Goal: Task Accomplishment & Management: Complete application form

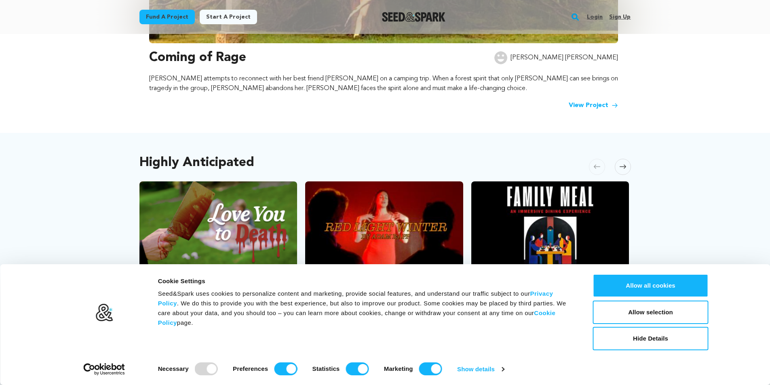
scroll to position [323, 0]
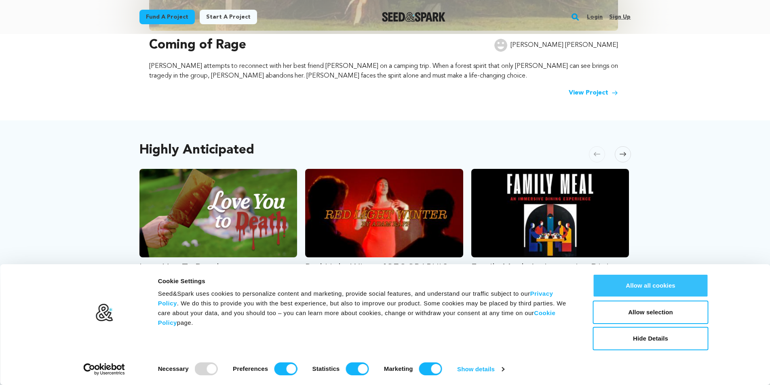
click at [640, 291] on button "Allow all cookies" at bounding box center [651, 285] width 116 height 23
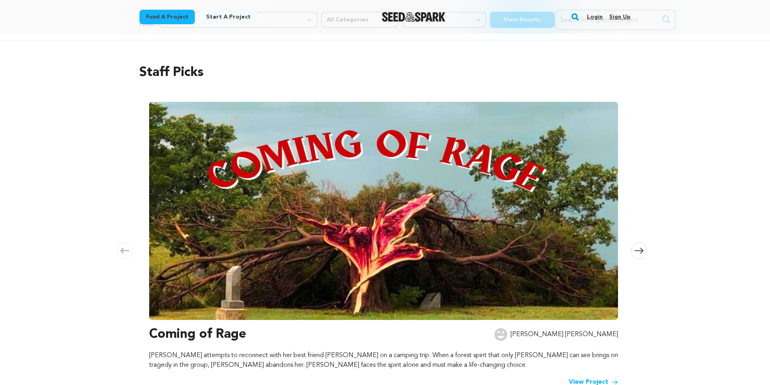
scroll to position [0, 0]
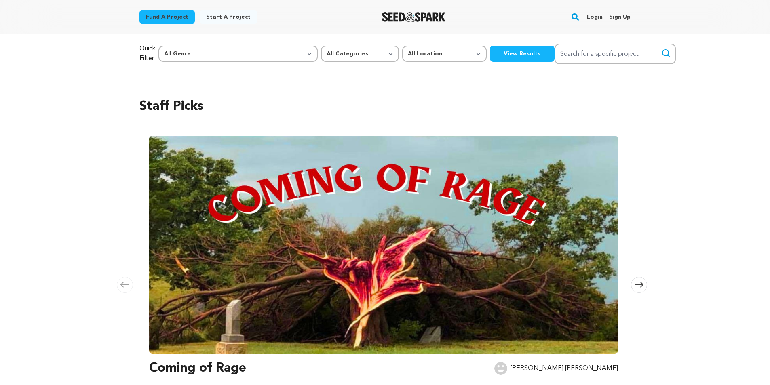
click at [596, 19] on link "Login" at bounding box center [595, 17] width 16 height 13
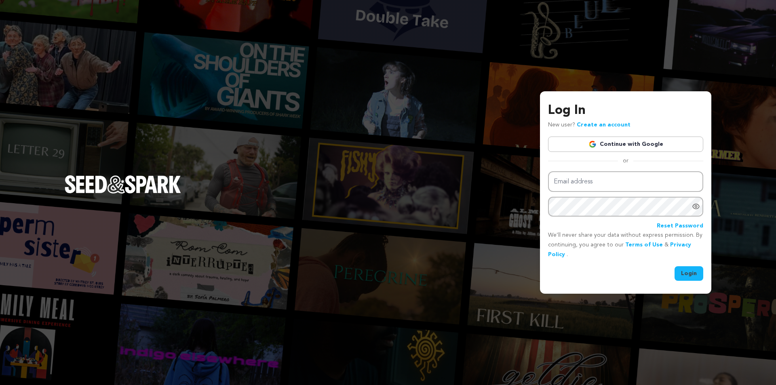
click at [613, 146] on link "Continue with Google" at bounding box center [625, 144] width 155 height 15
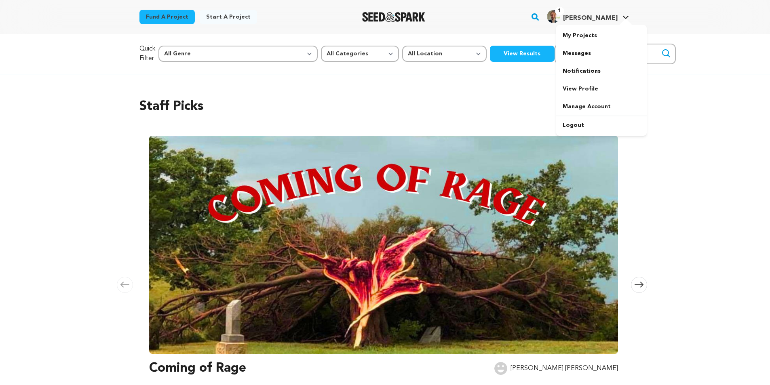
click at [560, 19] on img "Tyson S.'s Profile" at bounding box center [553, 16] width 13 height 13
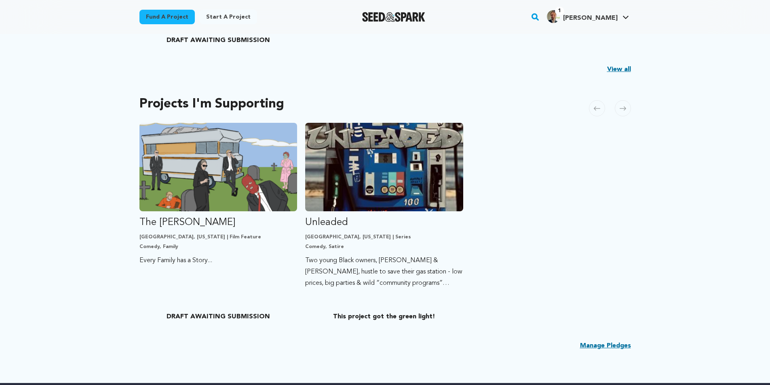
scroll to position [404, 0]
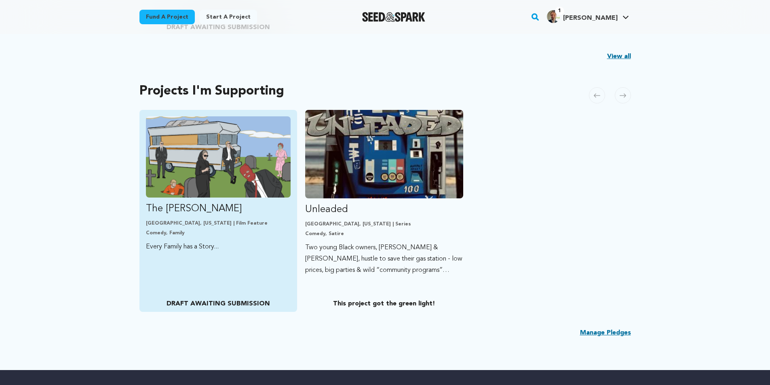
click at [249, 207] on p "The Olsen Cannonball" at bounding box center [218, 208] width 145 height 13
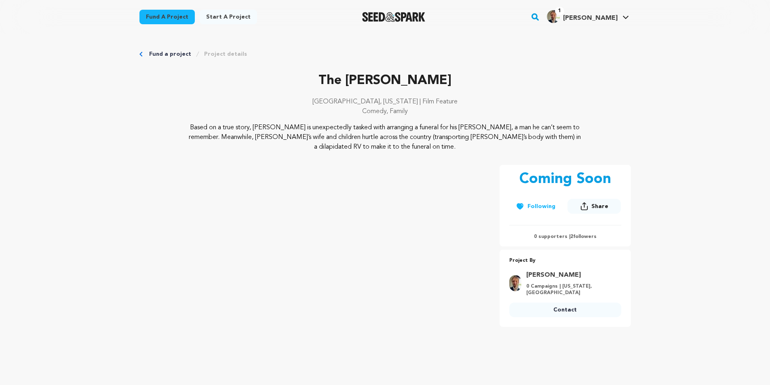
click at [560, 17] on img "Tyson S.'s Profile" at bounding box center [553, 16] width 13 height 13
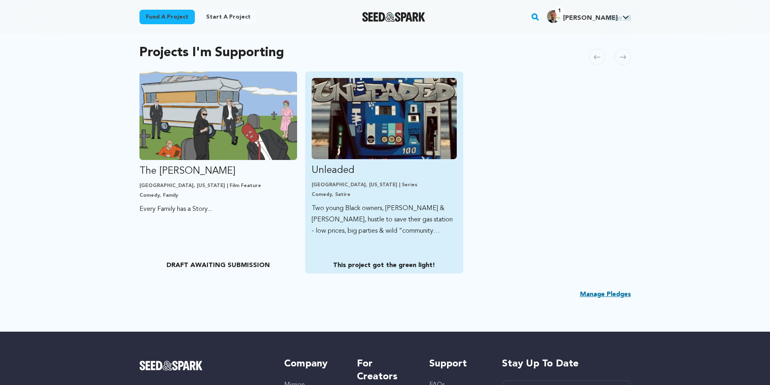
scroll to position [444, 0]
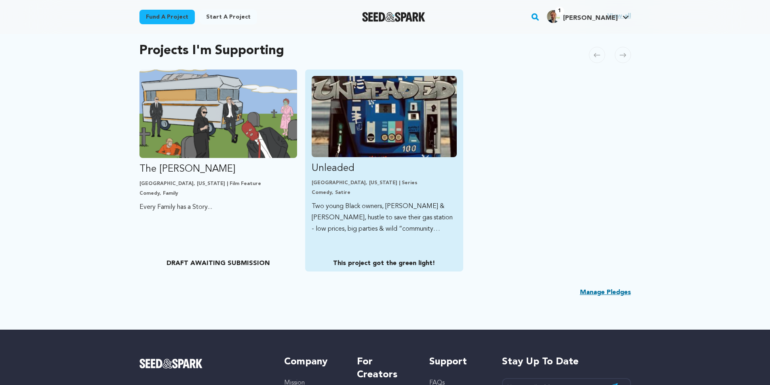
click at [406, 116] on img "Fund Unleaded" at bounding box center [384, 116] width 145 height 81
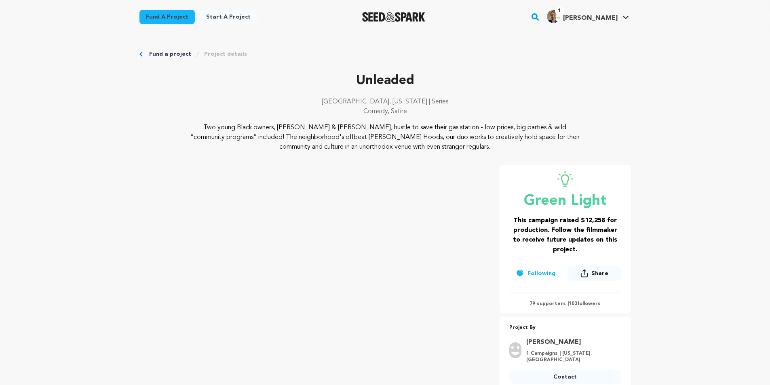
click at [413, 14] on img "Seed&Spark Homepage" at bounding box center [393, 17] width 63 height 10
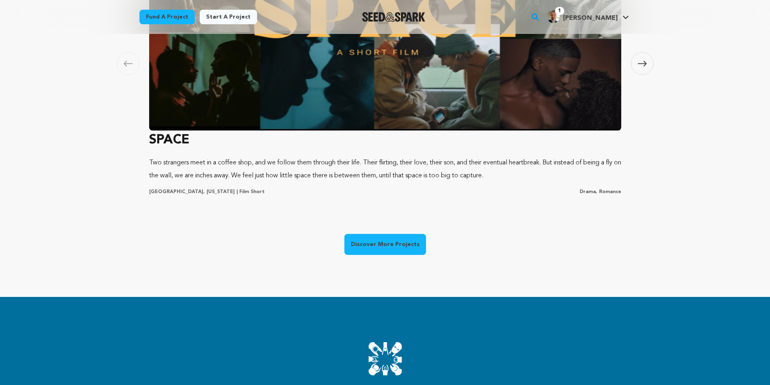
scroll to position [485, 0]
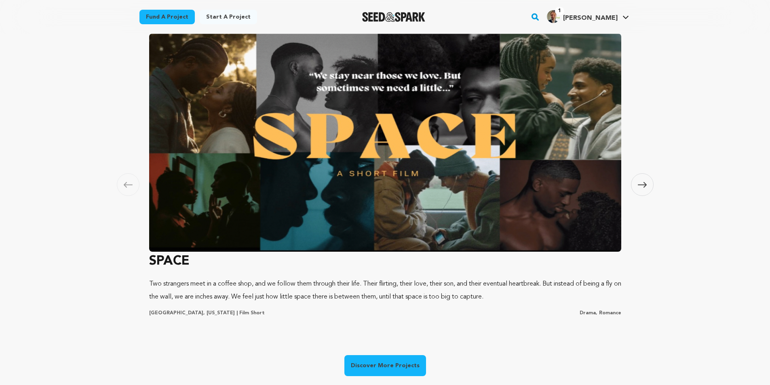
click at [635, 182] on span at bounding box center [642, 184] width 23 height 23
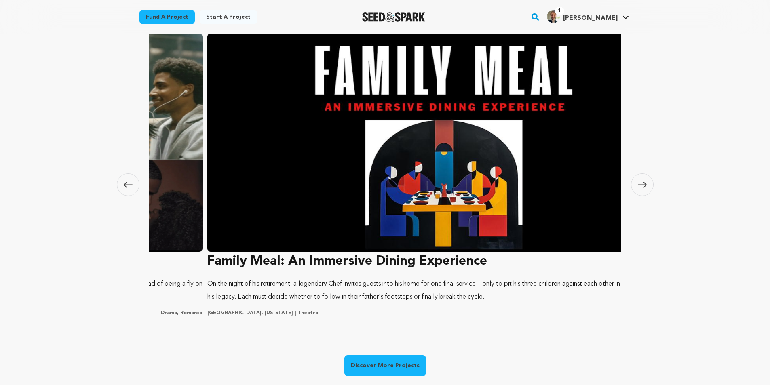
scroll to position [0, 477]
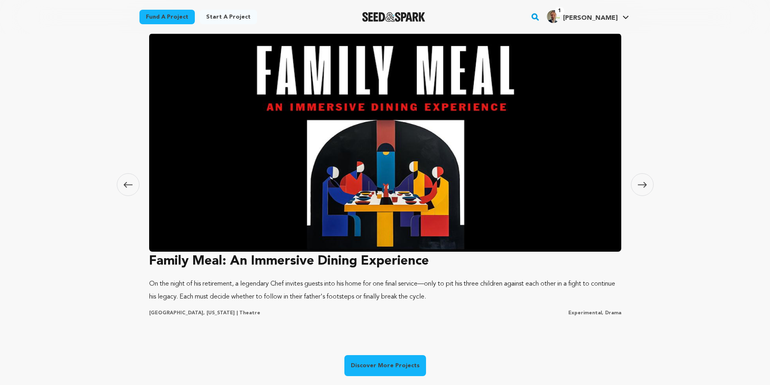
click at [635, 182] on span at bounding box center [642, 184] width 23 height 23
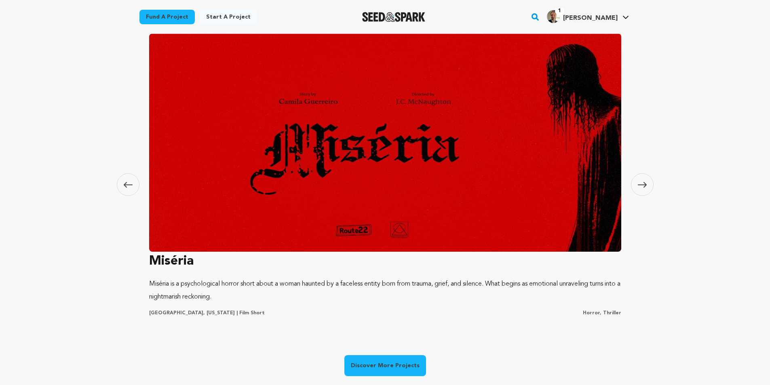
scroll to position [0, 0]
click at [637, 185] on span at bounding box center [642, 184] width 23 height 23
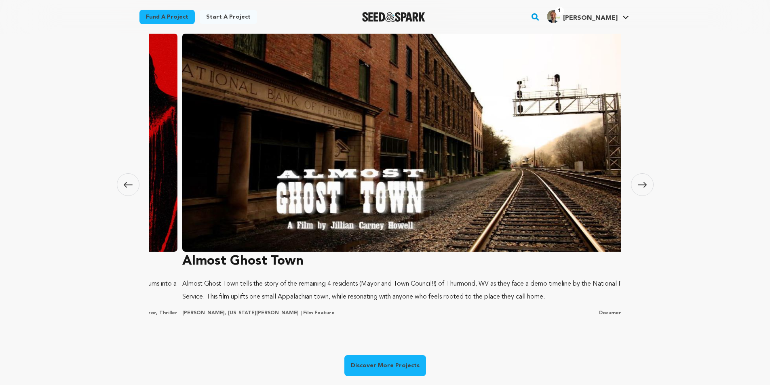
scroll to position [0, 1430]
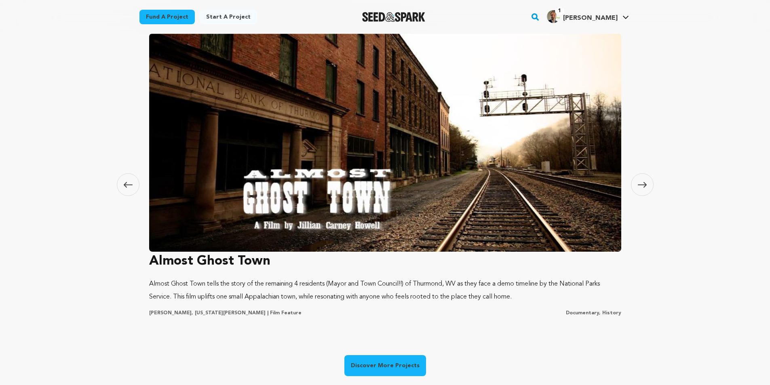
click at [644, 184] on icon at bounding box center [642, 185] width 9 height 6
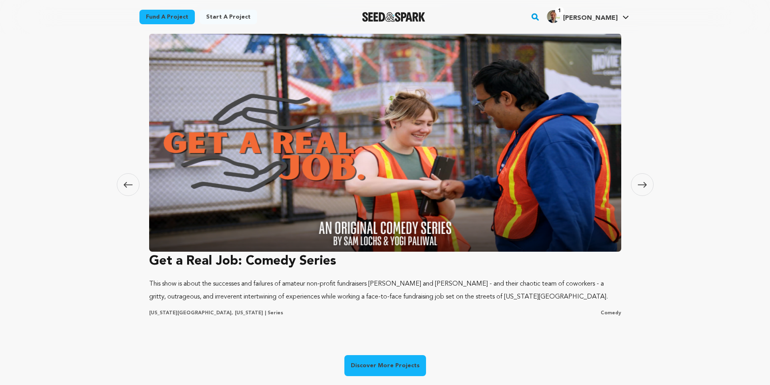
scroll to position [0, 207]
click at [493, 152] on img at bounding box center [385, 143] width 472 height 218
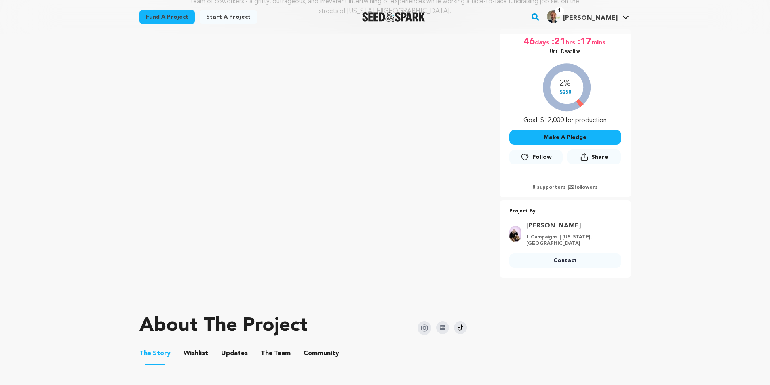
scroll to position [121, 0]
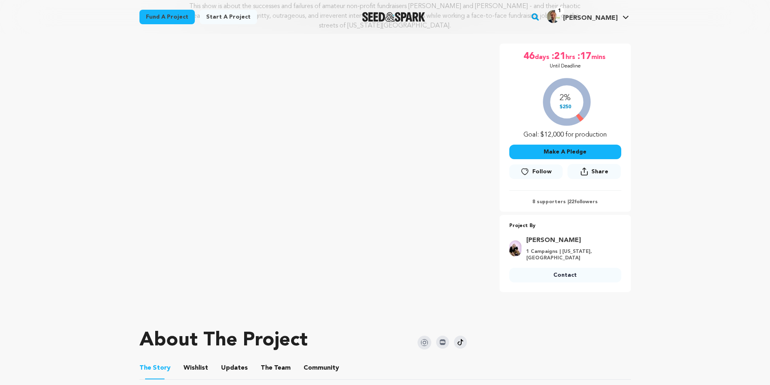
click at [413, 20] on img "Seed&Spark Homepage" at bounding box center [393, 17] width 63 height 10
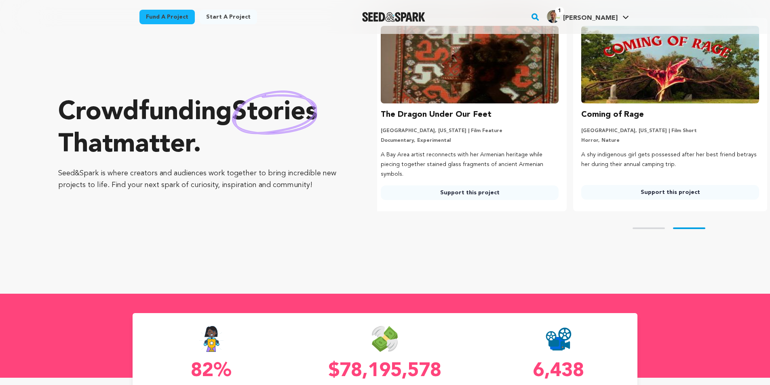
scroll to position [0, 207]
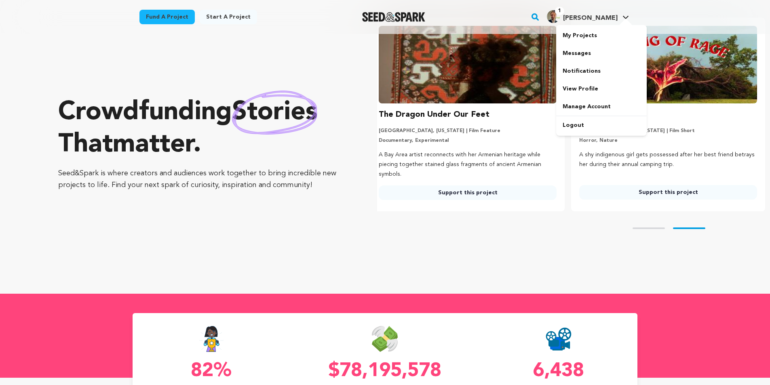
click at [560, 14] on img "Tyson S.'s Profile" at bounding box center [553, 16] width 13 height 13
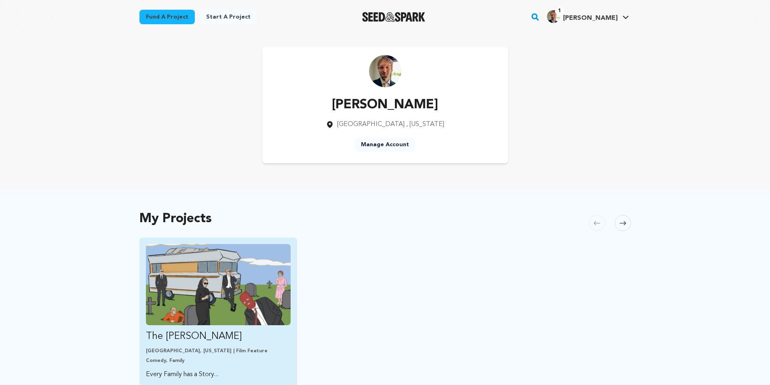
click at [177, 276] on img "Fund The Olsen Cannonball" at bounding box center [218, 284] width 145 height 81
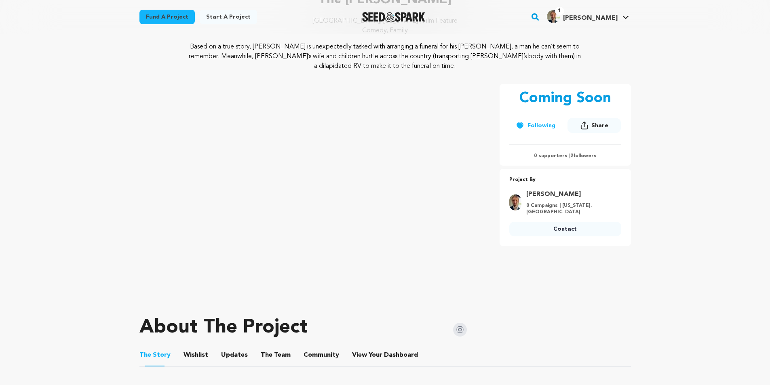
scroll to position [121, 0]
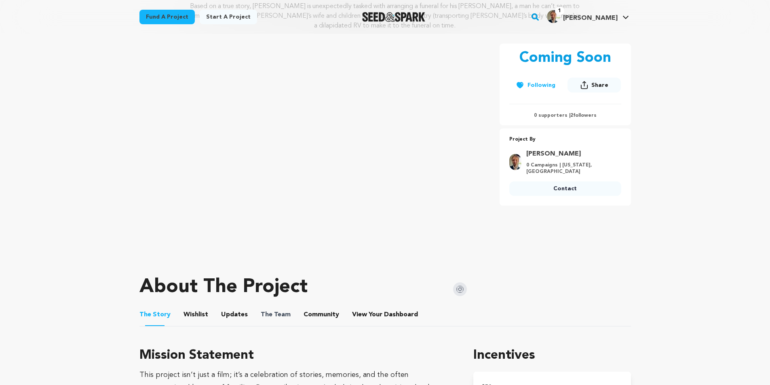
click at [261, 314] on span "The" at bounding box center [267, 315] width 12 height 10
click at [279, 316] on button "The Team" at bounding box center [275, 316] width 19 height 19
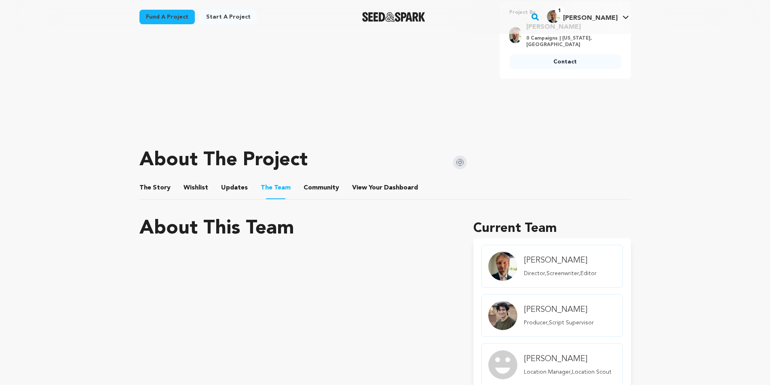
scroll to position [242, 0]
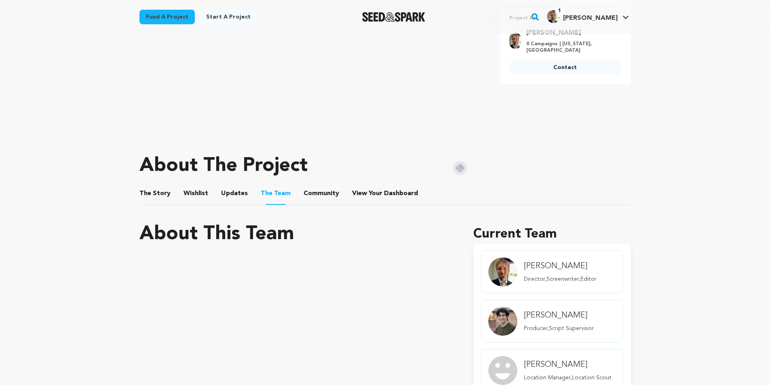
click at [312, 191] on button "Community" at bounding box center [321, 194] width 19 height 19
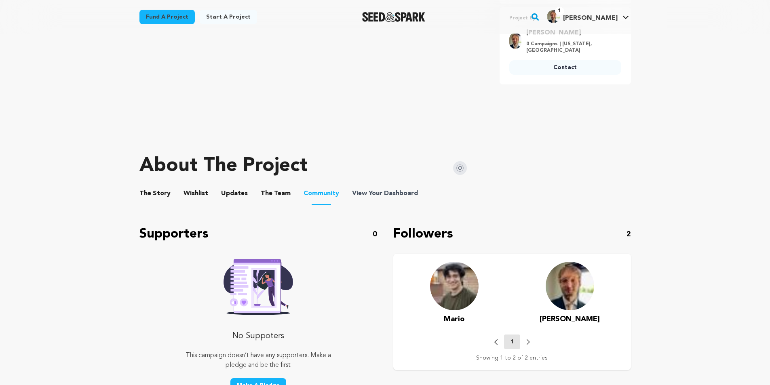
click at [371, 195] on span "View Your Dashboard" at bounding box center [385, 194] width 67 height 10
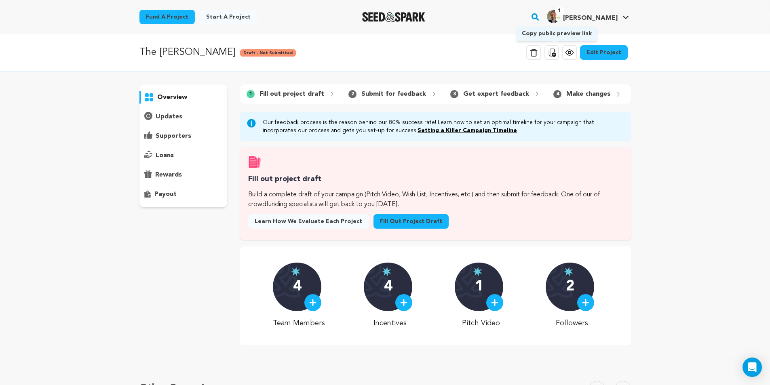
click at [554, 55] on icon at bounding box center [552, 53] width 10 height 10
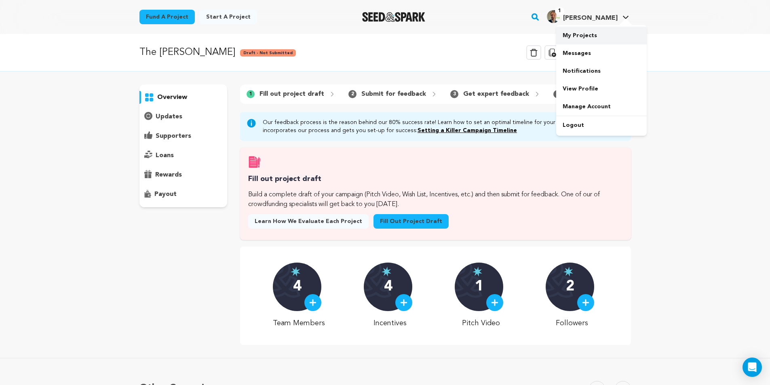
click at [577, 38] on link "My Projects" at bounding box center [601, 36] width 91 height 18
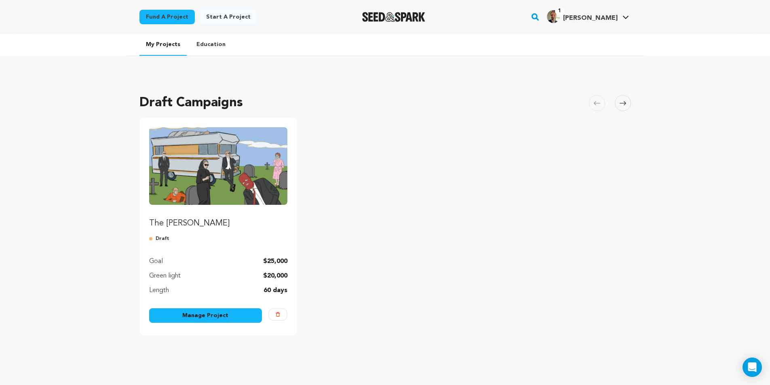
click at [211, 186] on img "Fund The Olsen Cannonball" at bounding box center [218, 166] width 139 height 78
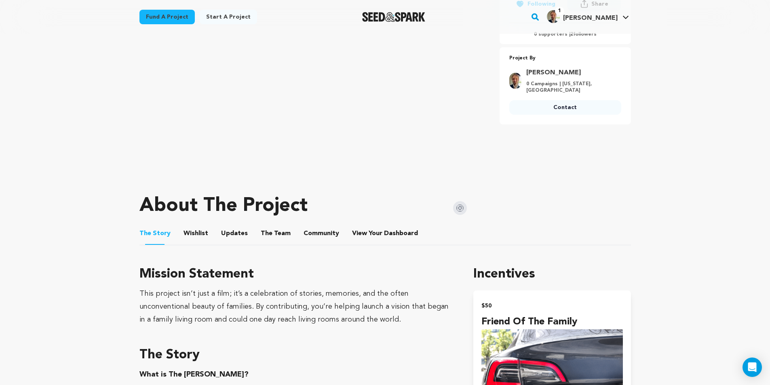
scroll to position [202, 0]
click at [197, 238] on button "Wishlist" at bounding box center [195, 235] width 19 height 19
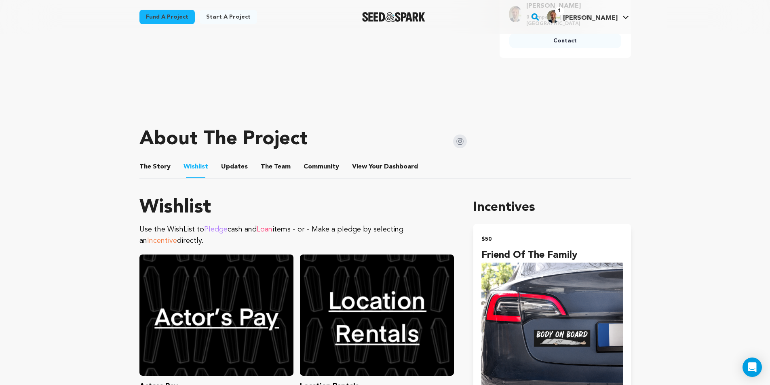
scroll to position [242, 0]
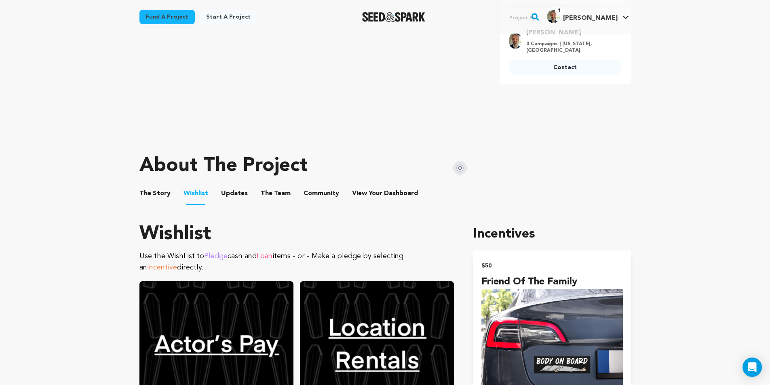
click at [238, 195] on button "Updates" at bounding box center [234, 194] width 19 height 19
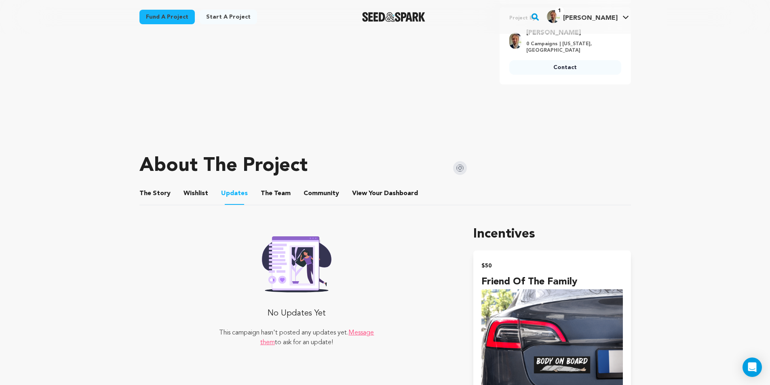
click at [273, 201] on button "The Team" at bounding box center [275, 194] width 19 height 19
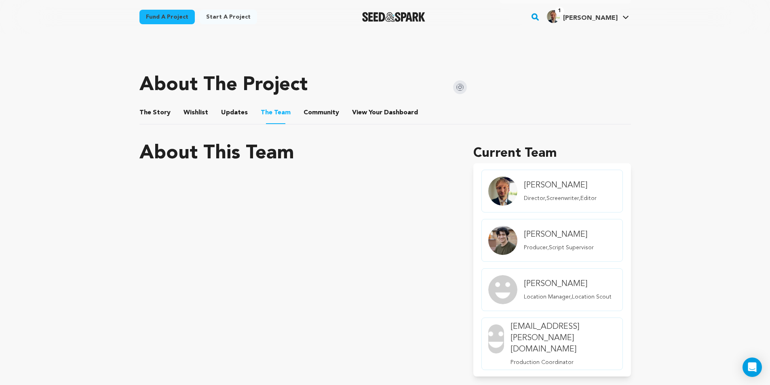
scroll to position [283, 0]
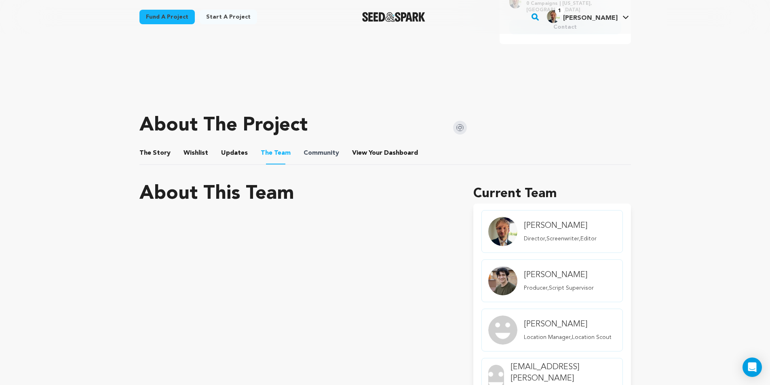
click at [304, 152] on span "Community" at bounding box center [321, 153] width 36 height 10
click at [321, 157] on button "Community" at bounding box center [321, 154] width 19 height 19
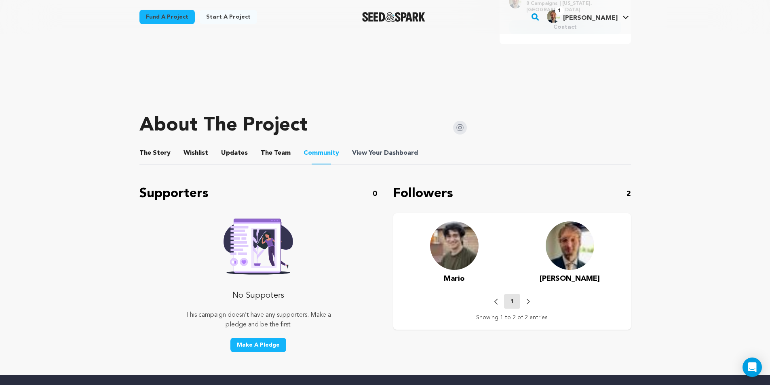
click at [373, 156] on span "View Your Dashboard" at bounding box center [385, 153] width 67 height 10
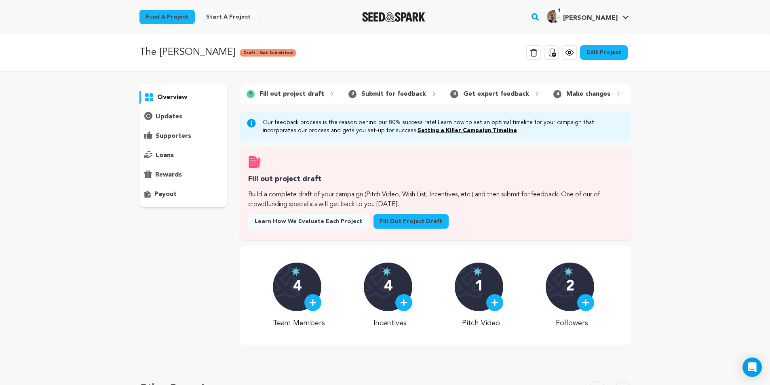
click at [298, 225] on span "Learn how we evaluate each project" at bounding box center [308, 221] width 107 height 8
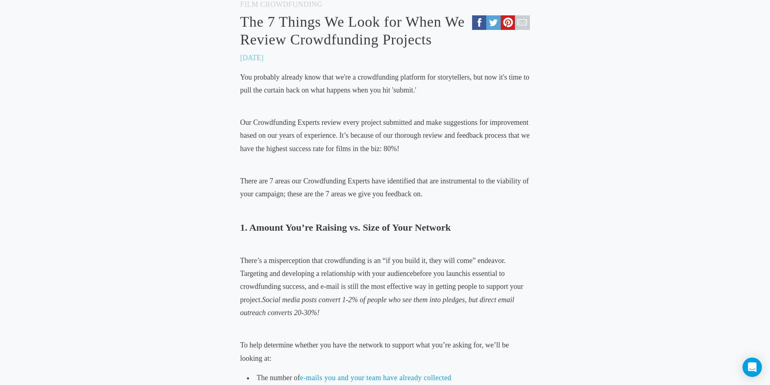
scroll to position [202, 0]
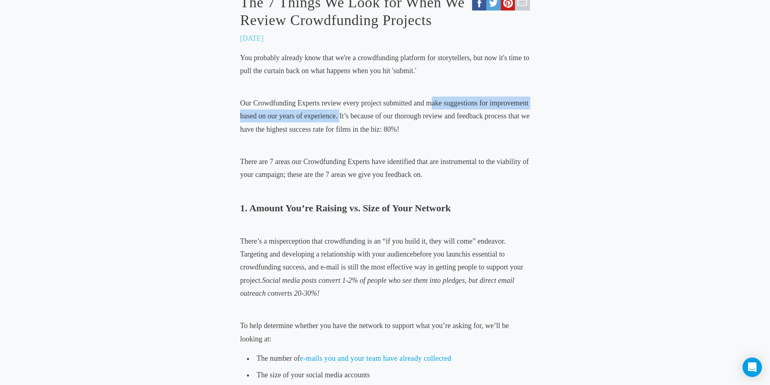
drag, startPoint x: 432, startPoint y: 104, endPoint x: 339, endPoint y: 118, distance: 94.4
click at [339, 118] on span "Our Crowdfunding Experts review every project submitted and make suggestions fo…" at bounding box center [384, 116] width 289 height 34
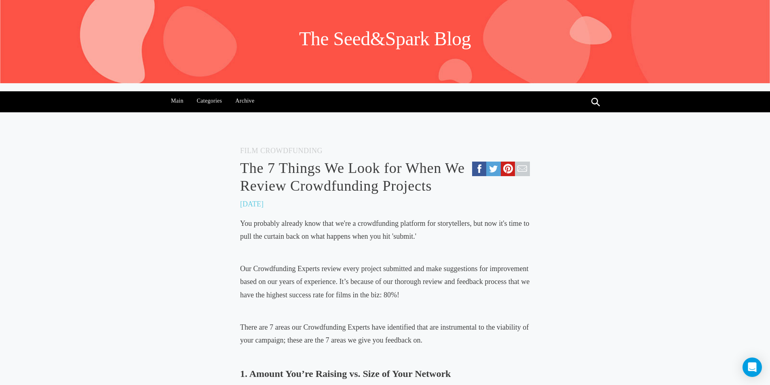
scroll to position [0, 0]
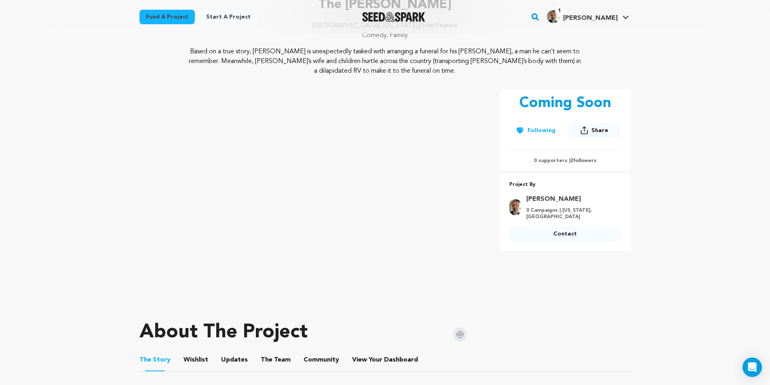
scroll to position [81, 0]
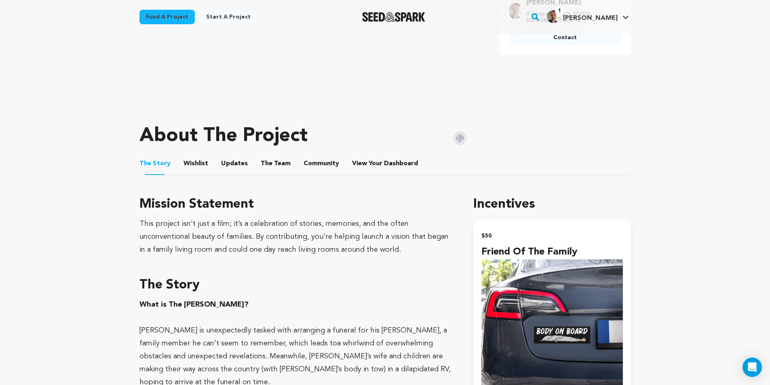
scroll to position [364, 0]
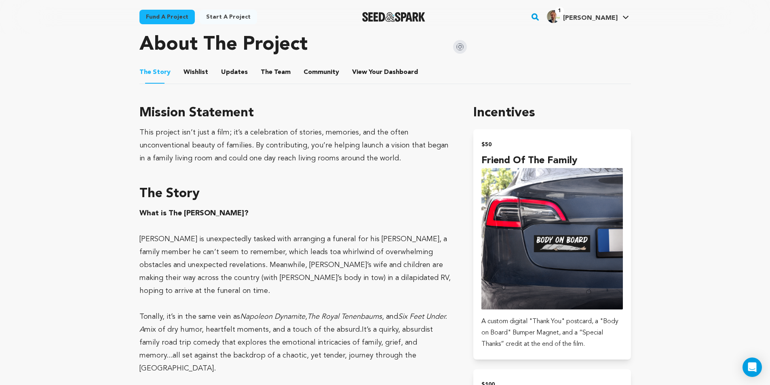
click at [266, 73] on button "The Team" at bounding box center [275, 73] width 19 height 19
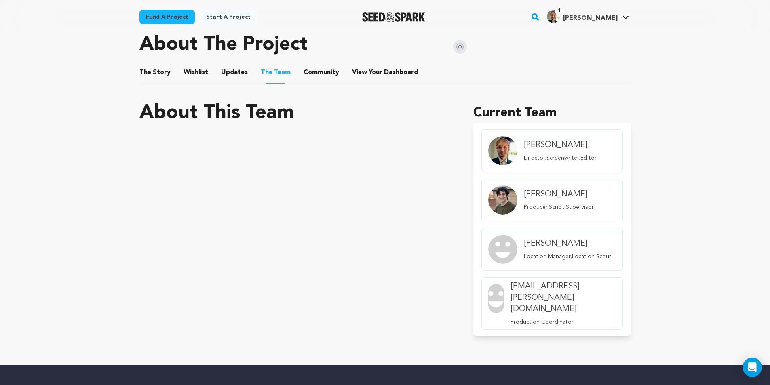
click at [549, 240] on h4 "Bryce Schimmers" at bounding box center [568, 243] width 88 height 11
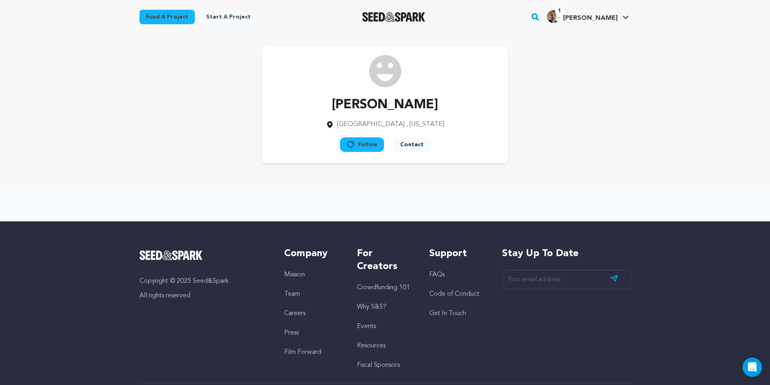
click at [366, 143] on button "Follow" at bounding box center [362, 144] width 44 height 15
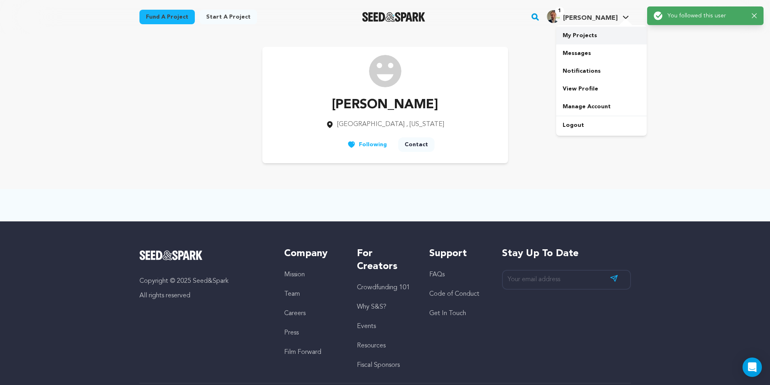
click at [577, 36] on link "My Projects" at bounding box center [601, 36] width 91 height 18
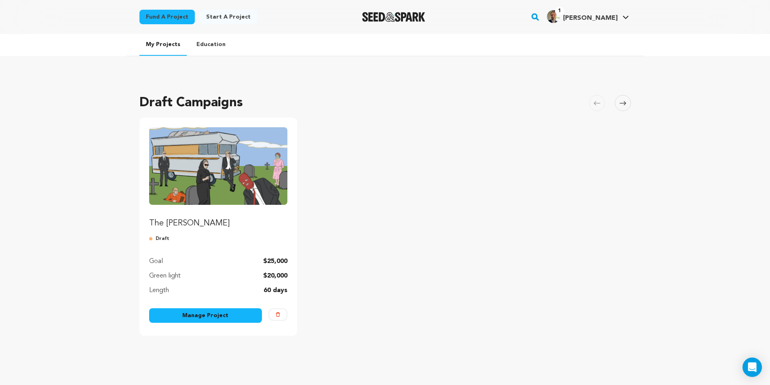
click at [215, 188] on img "Fund The Olsen Cannonball" at bounding box center [218, 166] width 139 height 78
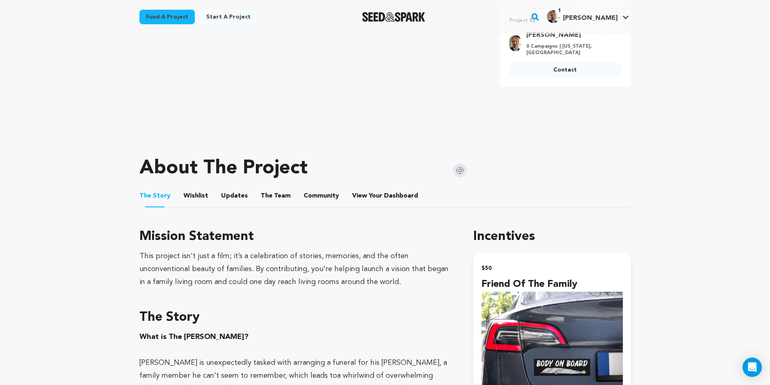
scroll to position [242, 0]
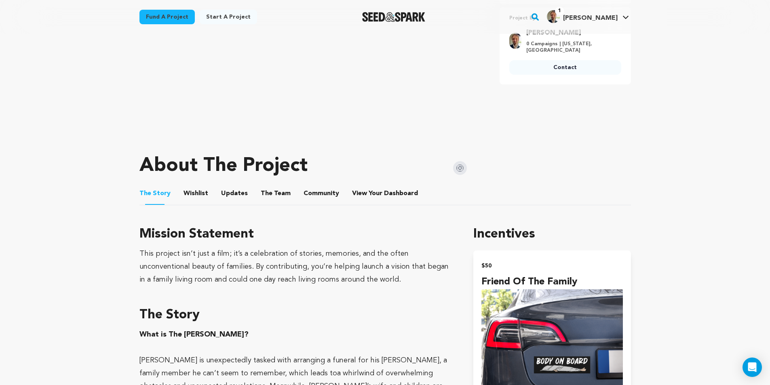
click at [266, 194] on button "The Team" at bounding box center [275, 194] width 19 height 19
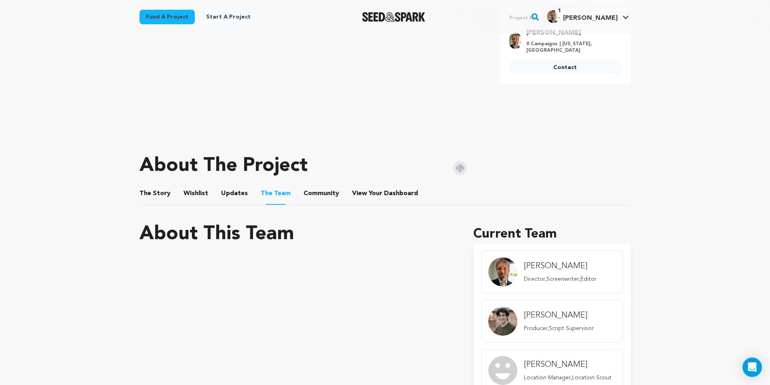
click at [547, 322] on div "[PERSON_NAME] Producer,Script Supervisor" at bounding box center [558, 321] width 76 height 36
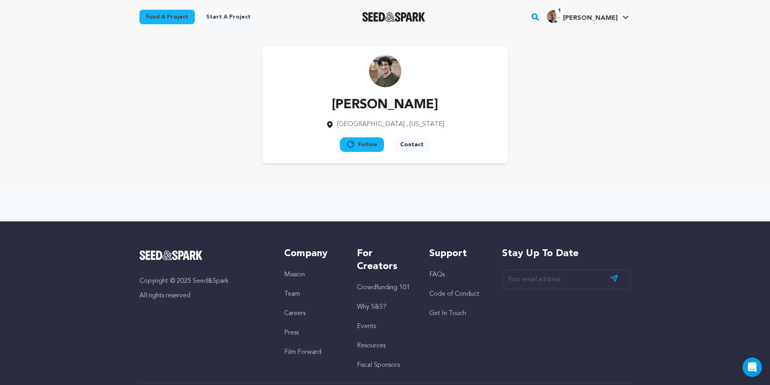
click at [363, 145] on button "Follow" at bounding box center [362, 144] width 44 height 15
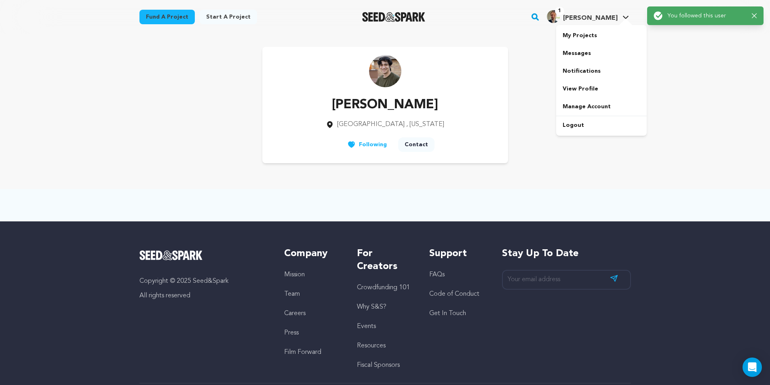
click at [560, 16] on img "Tyson S.'s Profile" at bounding box center [553, 16] width 13 height 13
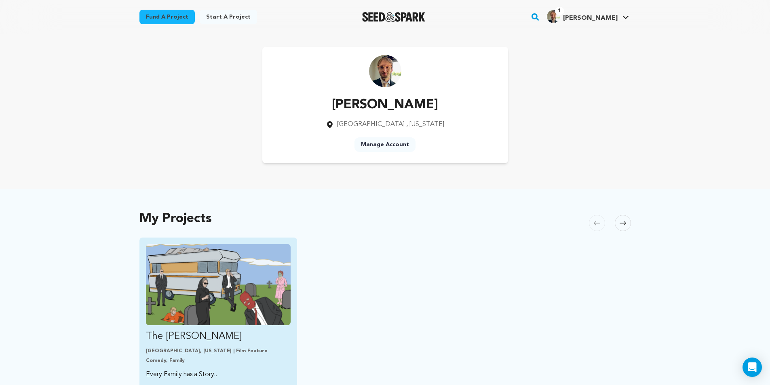
click at [215, 274] on img "Fund The Olsen Cannonball" at bounding box center [218, 284] width 145 height 81
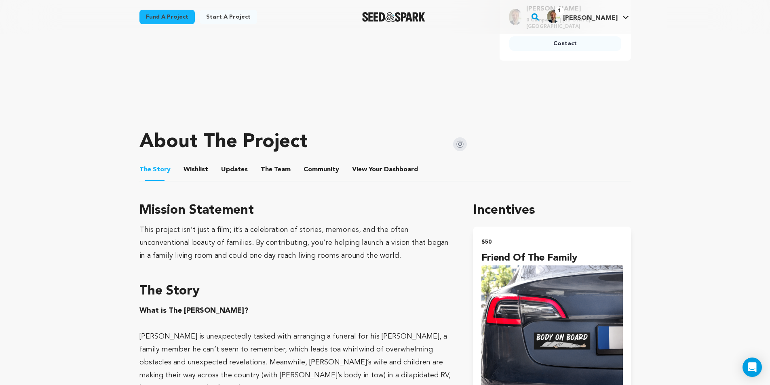
scroll to position [283, 0]
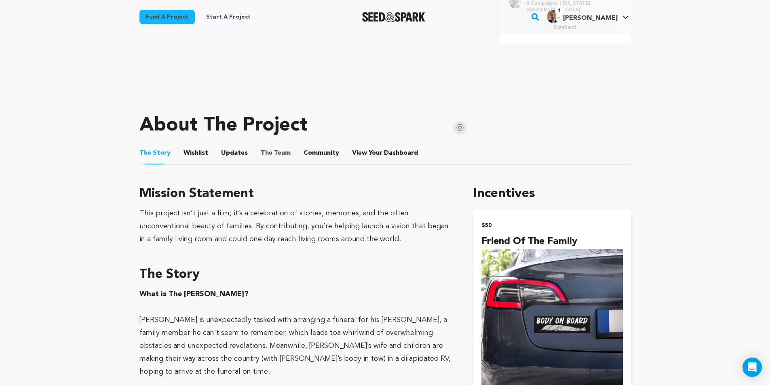
click at [283, 151] on span "The Team" at bounding box center [276, 153] width 30 height 10
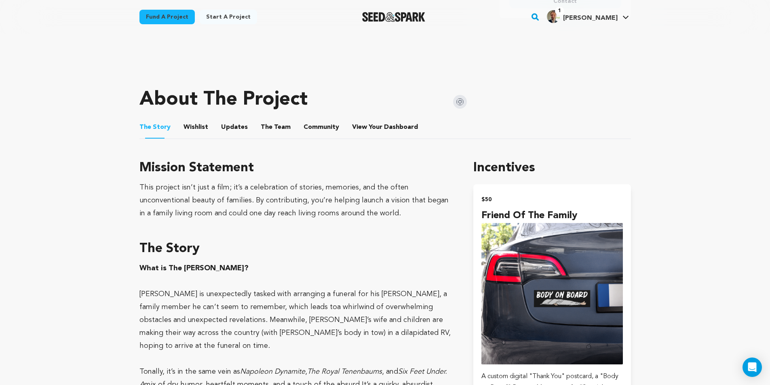
scroll to position [323, 0]
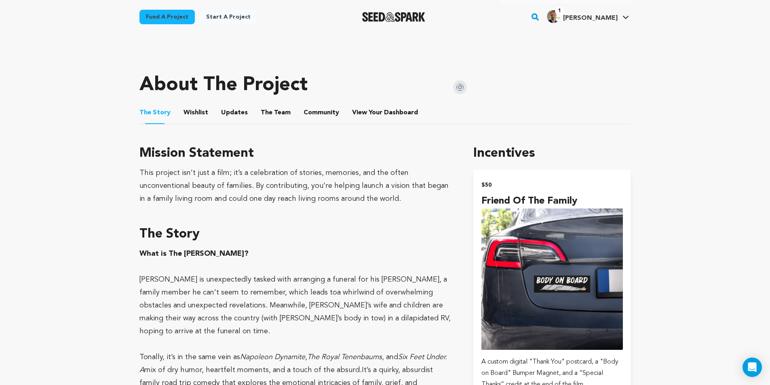
click at [270, 113] on button "The Team" at bounding box center [275, 114] width 19 height 19
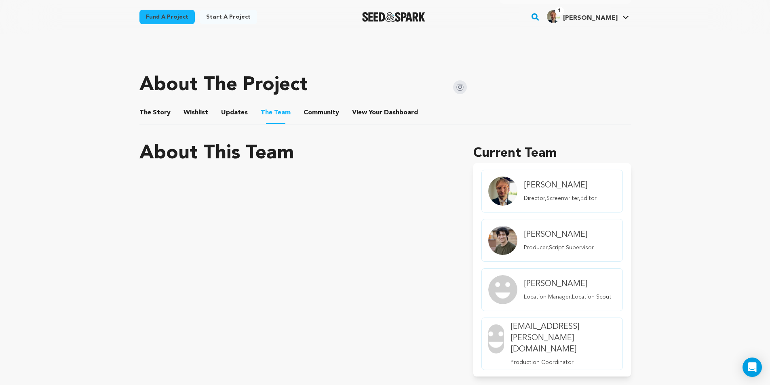
click at [538, 335] on h4 "[EMAIL_ADDRESS][PERSON_NAME][DOMAIN_NAME]" at bounding box center [562, 338] width 105 height 34
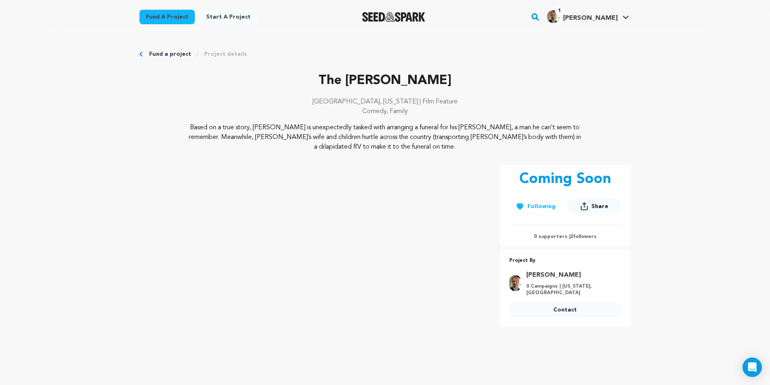
click at [162, 52] on link "Fund a project" at bounding box center [170, 54] width 42 height 8
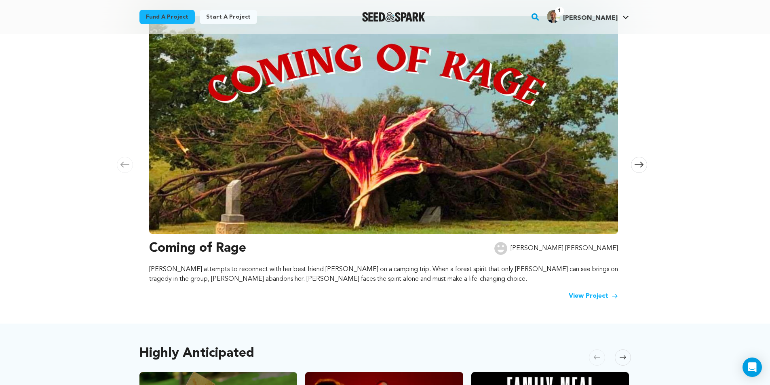
scroll to position [162, 0]
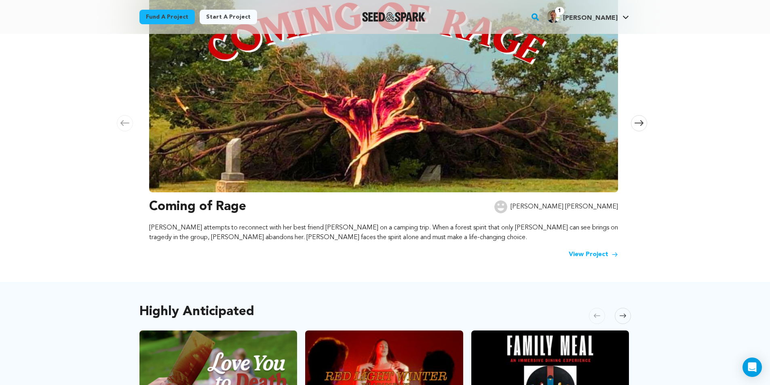
click at [371, 126] on img at bounding box center [383, 83] width 469 height 218
click at [589, 257] on link "View Project" at bounding box center [592, 255] width 49 height 10
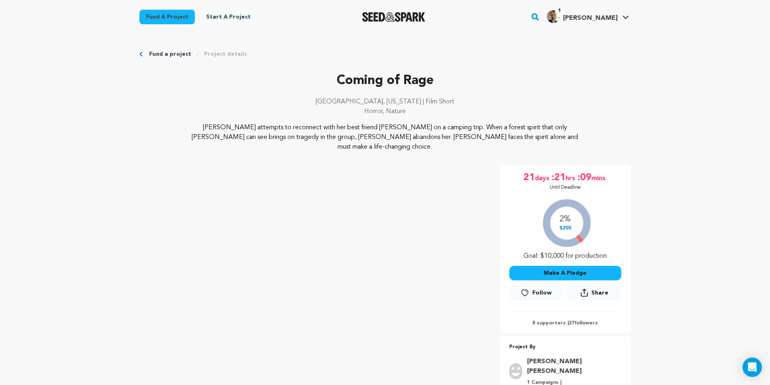
click at [409, 14] on img "Seed&Spark Homepage" at bounding box center [393, 17] width 63 height 10
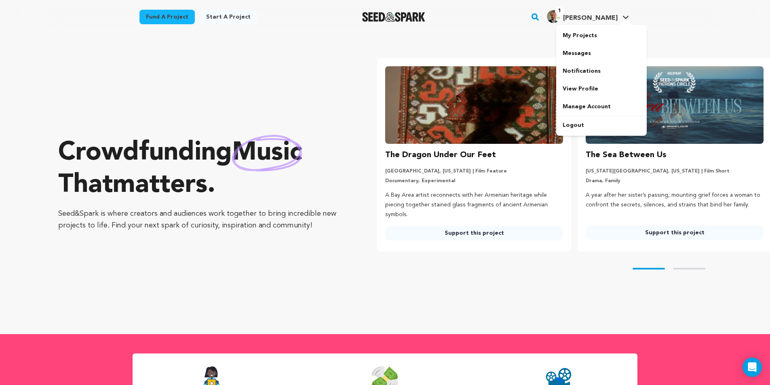
click at [560, 22] on img "Tyson S.'s Profile" at bounding box center [553, 16] width 13 height 13
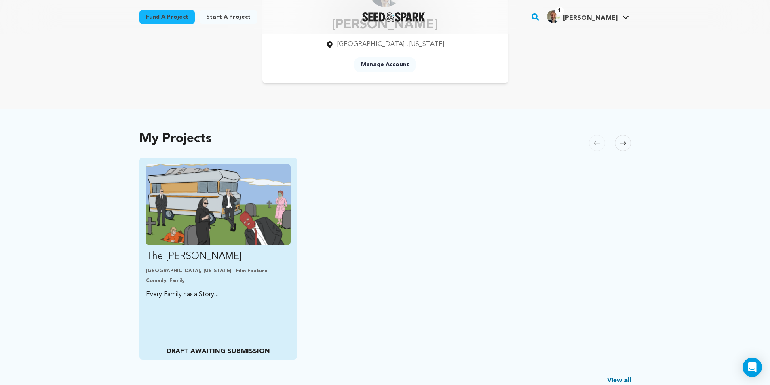
scroll to position [81, 0]
click at [210, 200] on img "Fund The Olsen Cannonball" at bounding box center [218, 203] width 145 height 81
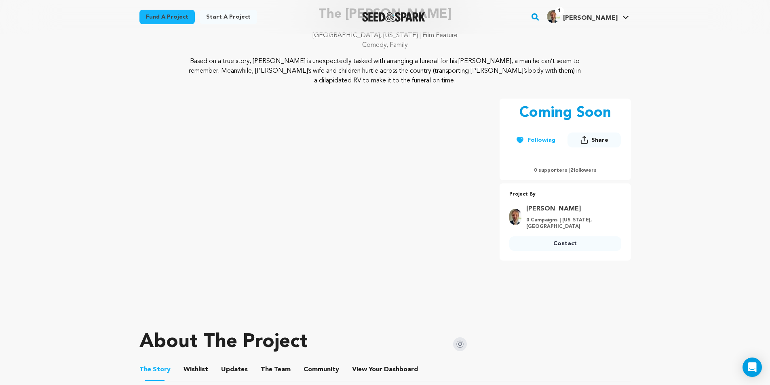
scroll to position [81, 0]
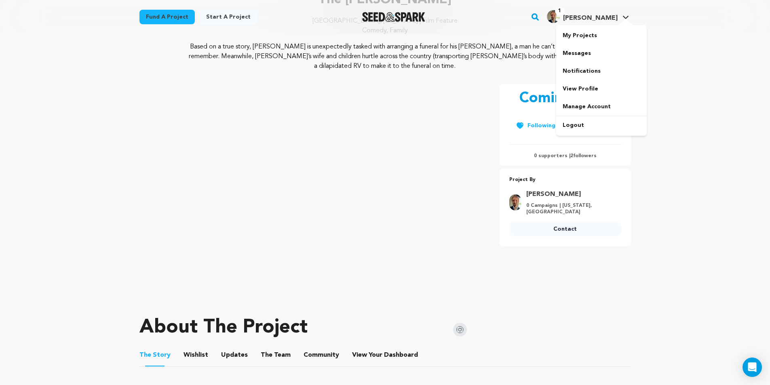
click at [564, 15] on span "1" at bounding box center [559, 11] width 9 height 8
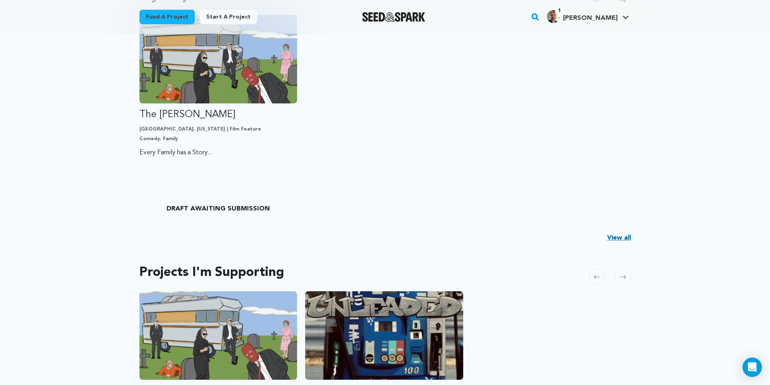
scroll to position [202, 0]
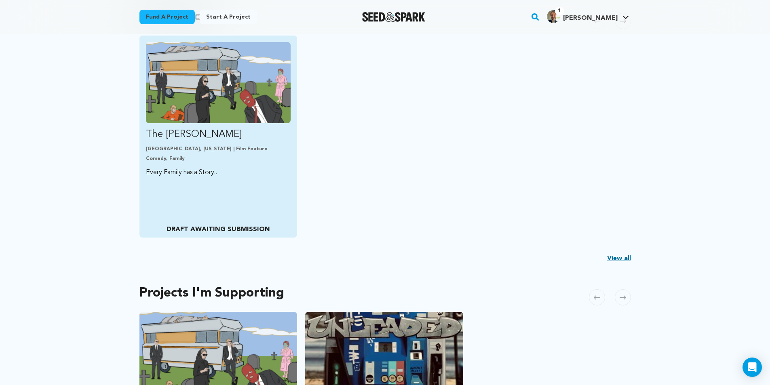
click at [267, 179] on div "The [PERSON_NAME] [GEOGRAPHIC_DATA], [US_STATE] | Film Feature Comedy, Family E…" at bounding box center [218, 137] width 158 height 202
click at [245, 110] on img "Fund The Olsen Cannonball" at bounding box center [218, 82] width 145 height 81
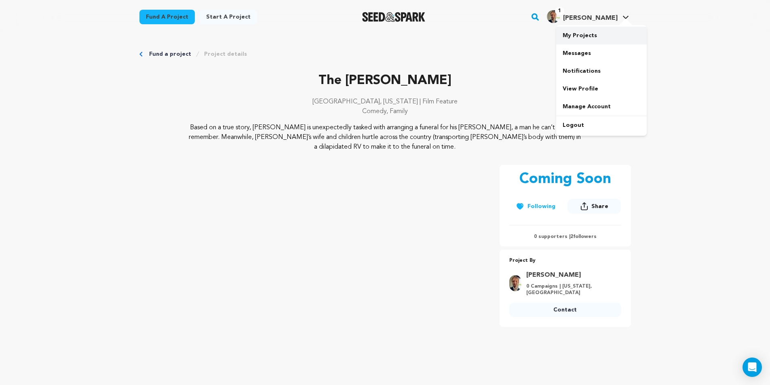
click at [578, 36] on link "My Projects" at bounding box center [601, 36] width 91 height 18
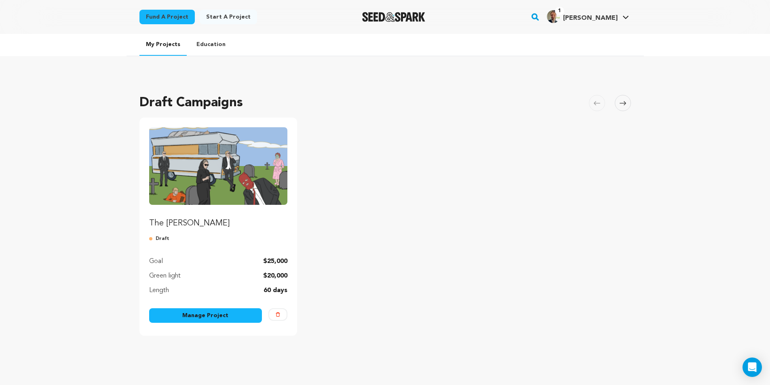
click at [220, 317] on link "Manage Project" at bounding box center [205, 315] width 113 height 15
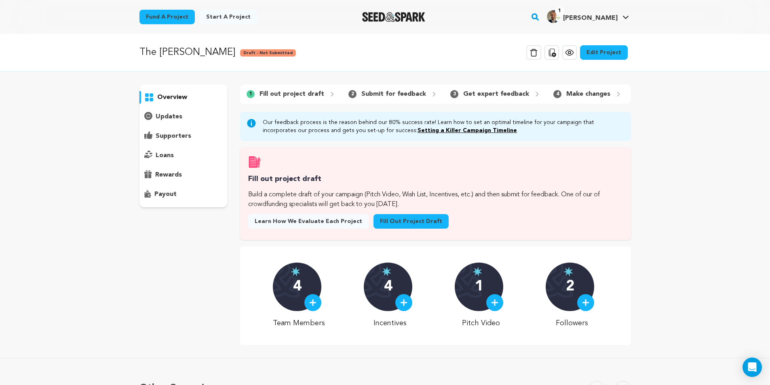
click at [407, 229] on link "Fill out project draft" at bounding box center [410, 221] width 75 height 15
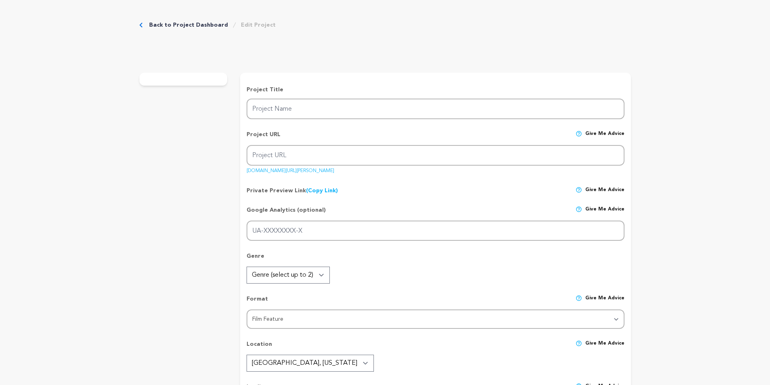
type input "The [PERSON_NAME]"
type input "the-[PERSON_NAME]-cannonball"
type input "Every Family has a Story..."
type textarea "Based on a true story, [PERSON_NAME] is unexpectedly tasked with arranging a fu…"
type textarea "This project isn’t just a film; it’s a celebration of stories, memories, and th…"
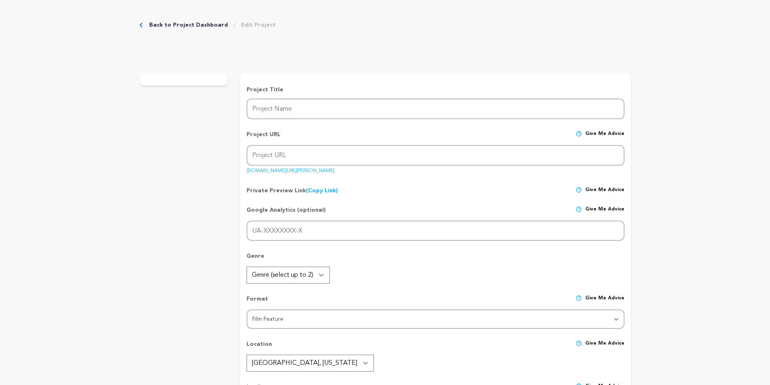
radio input "true"
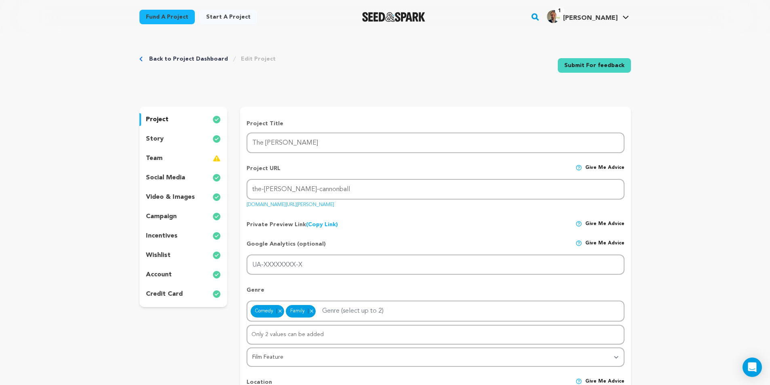
click at [201, 158] on div "team" at bounding box center [183, 158] width 88 height 13
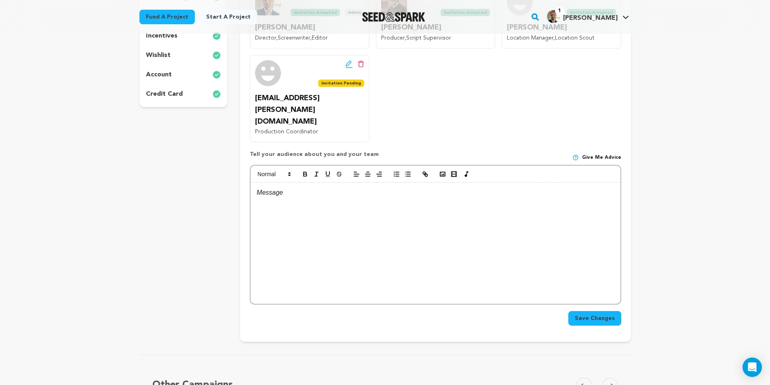
scroll to position [202, 0]
